Goal: Task Accomplishment & Management: Manage account settings

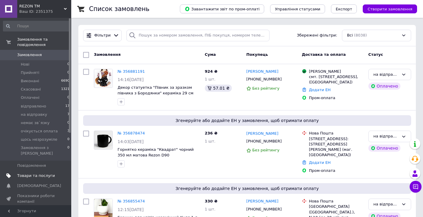
drag, startPoint x: 39, startPoint y: 165, endPoint x: 70, endPoint y: 162, distance: 30.5
click at [40, 173] on span "Товари та послуги" at bounding box center [36, 175] width 38 height 5
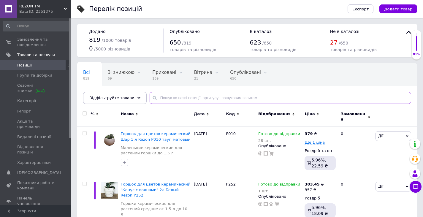
click at [238, 99] on input "text" at bounding box center [281, 98] width 262 height 12
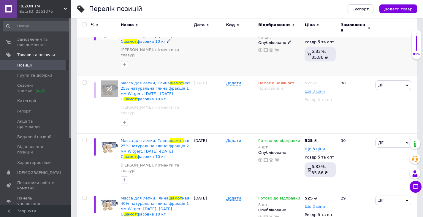
scroll to position [174, 0]
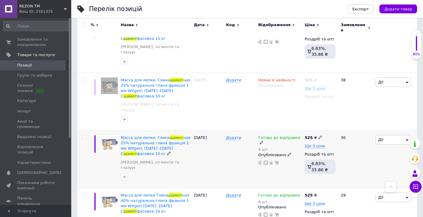
type input "шамот"
click at [263, 141] on icon at bounding box center [262, 143] width 4 height 4
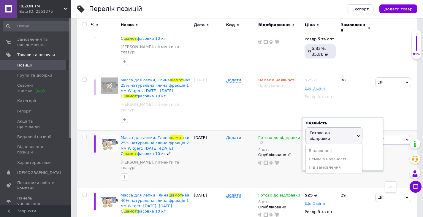
click at [365, 149] on div "Залишки" at bounding box center [343, 151] width 74 height 5
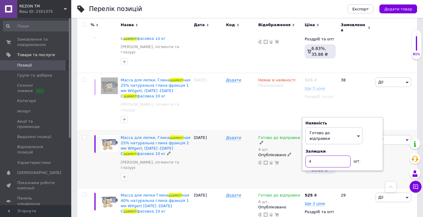
drag, startPoint x: 323, startPoint y: 137, endPoint x: 304, endPoint y: 133, distance: 19.6
click at [304, 133] on div "Наявність [PERSON_NAME] до відправки В наявності Немає в наявності Під замовлен…" at bounding box center [342, 143] width 81 height 53
type input "3"
click at [278, 147] on div "Готово до відправки 4 шт. Наявність [PERSON_NAME] до відправки В наявності Нема…" at bounding box center [280, 159] width 46 height 58
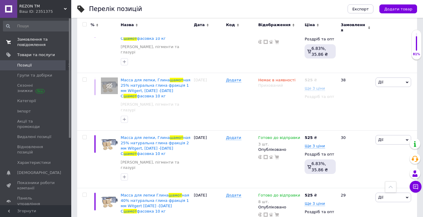
click at [32, 44] on span "Замовлення та повідомлення" at bounding box center [36, 42] width 38 height 11
